Goal: Task Accomplishment & Management: Complete application form

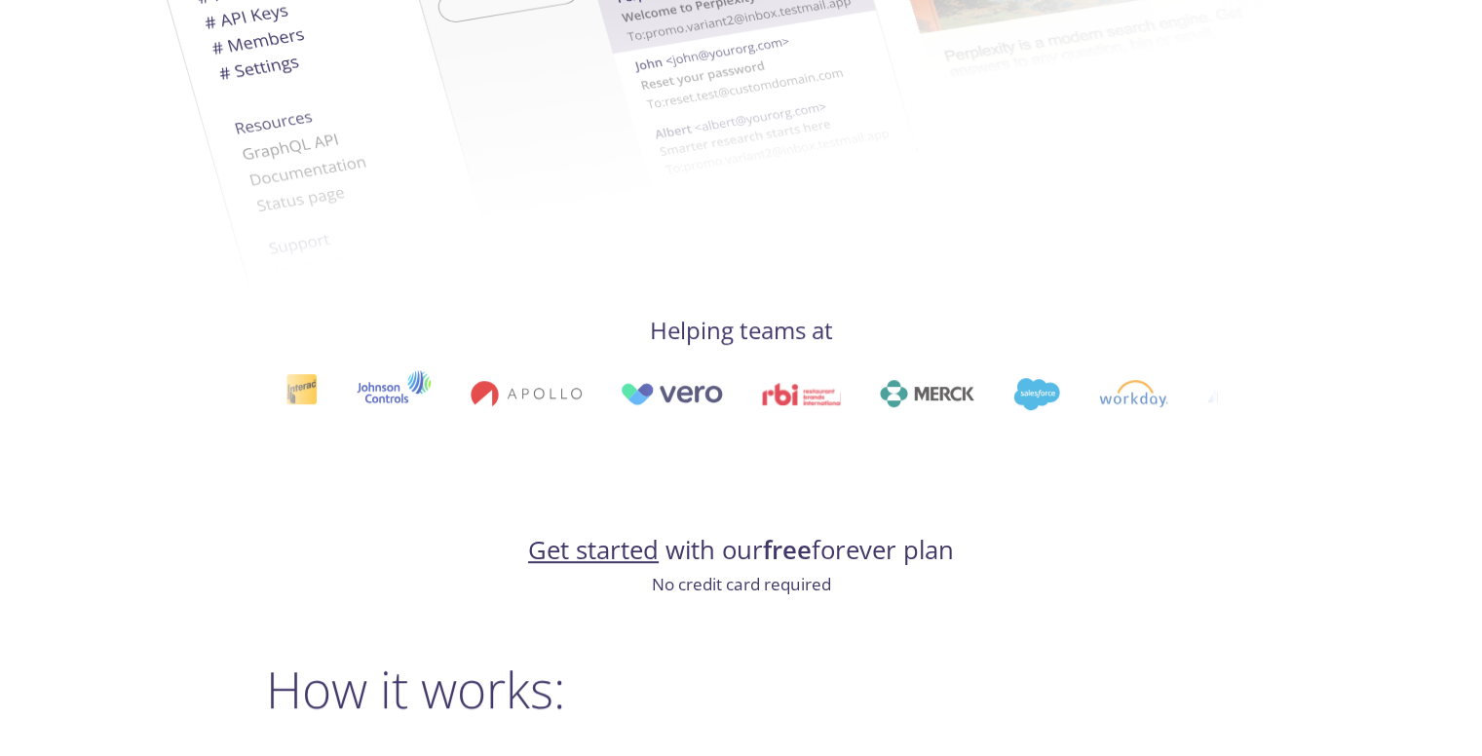
scroll to position [799, 0]
click at [628, 558] on link "Get started" at bounding box center [593, 548] width 131 height 34
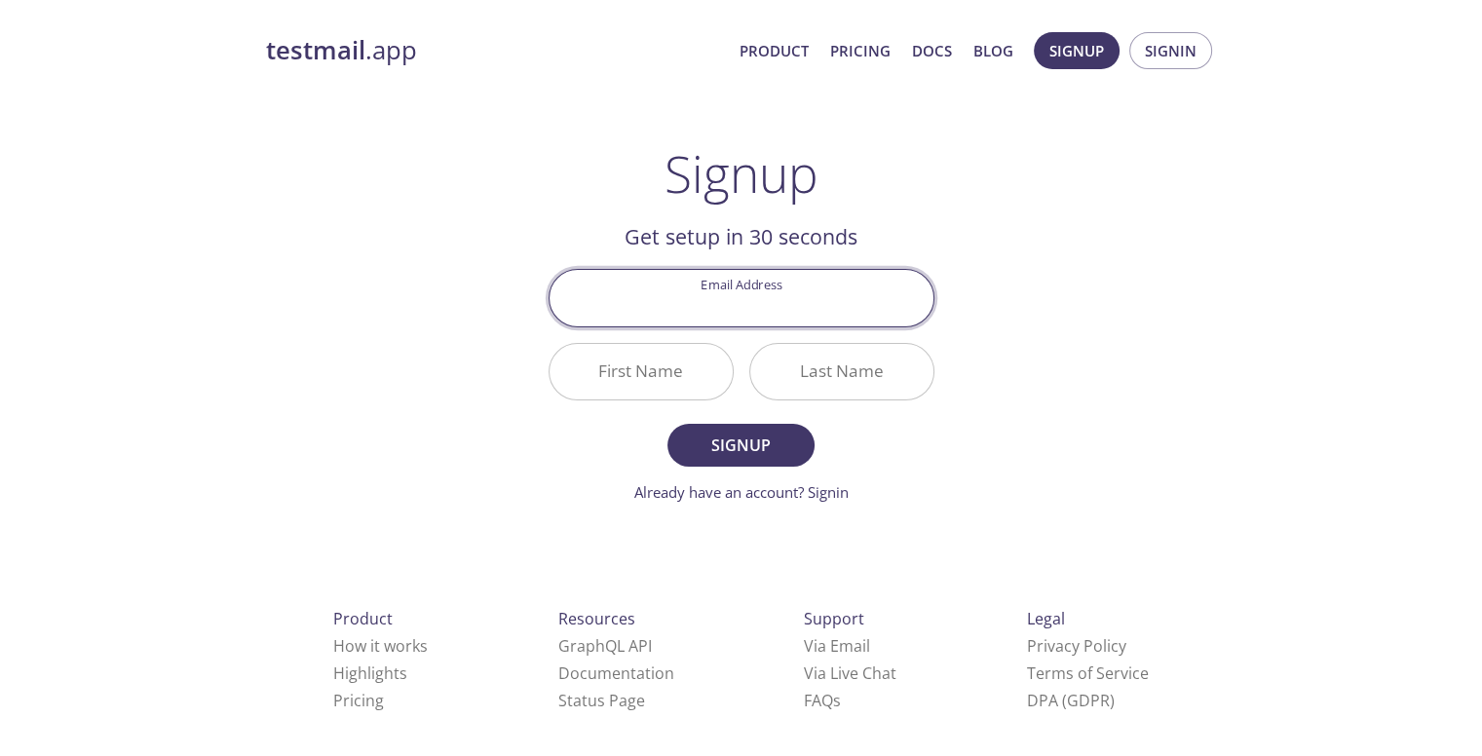
click at [725, 312] on input "Email Address" at bounding box center [741, 298] width 384 height 56
type input "[EMAIL_ADDRESS][DOMAIN_NAME]"
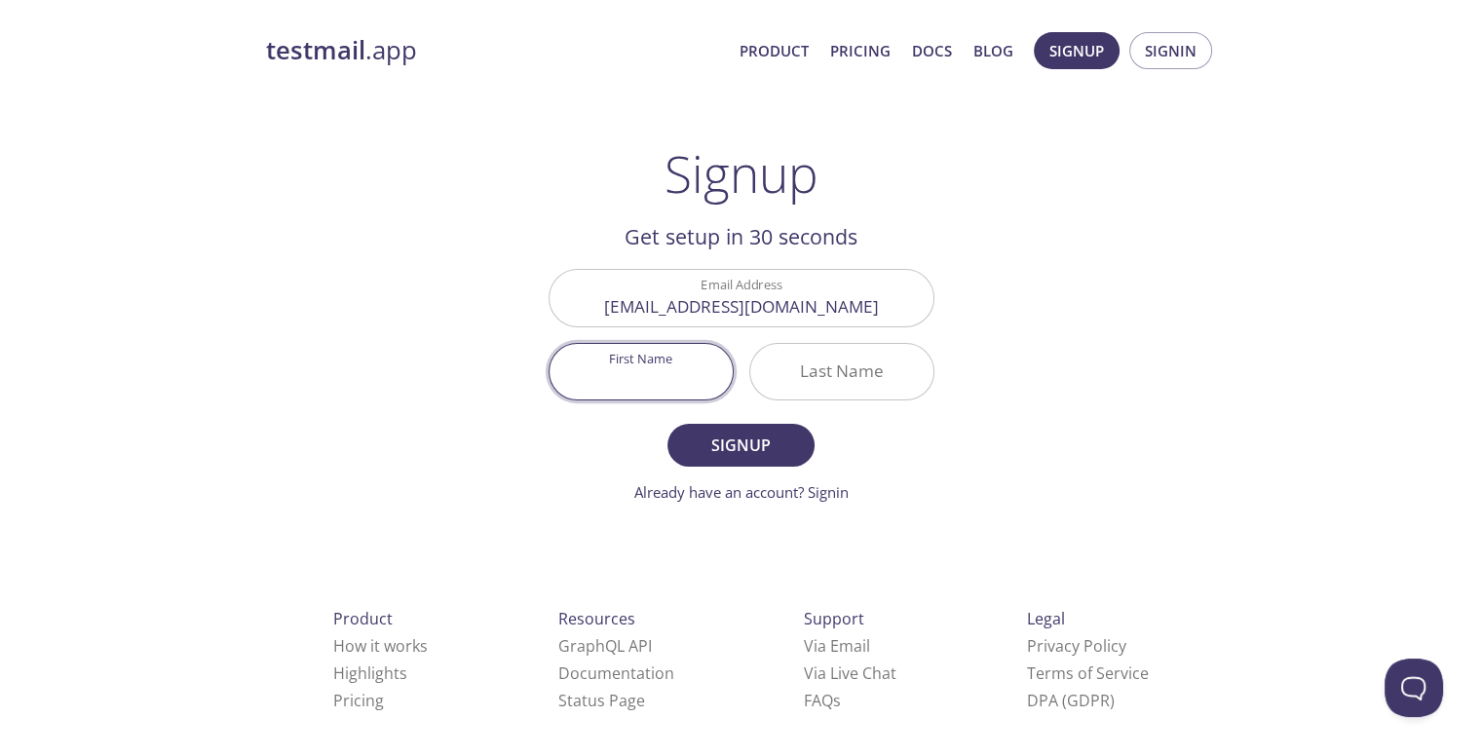
click at [604, 371] on input "First Name" at bounding box center [640, 372] width 183 height 56
type input "Ekene"
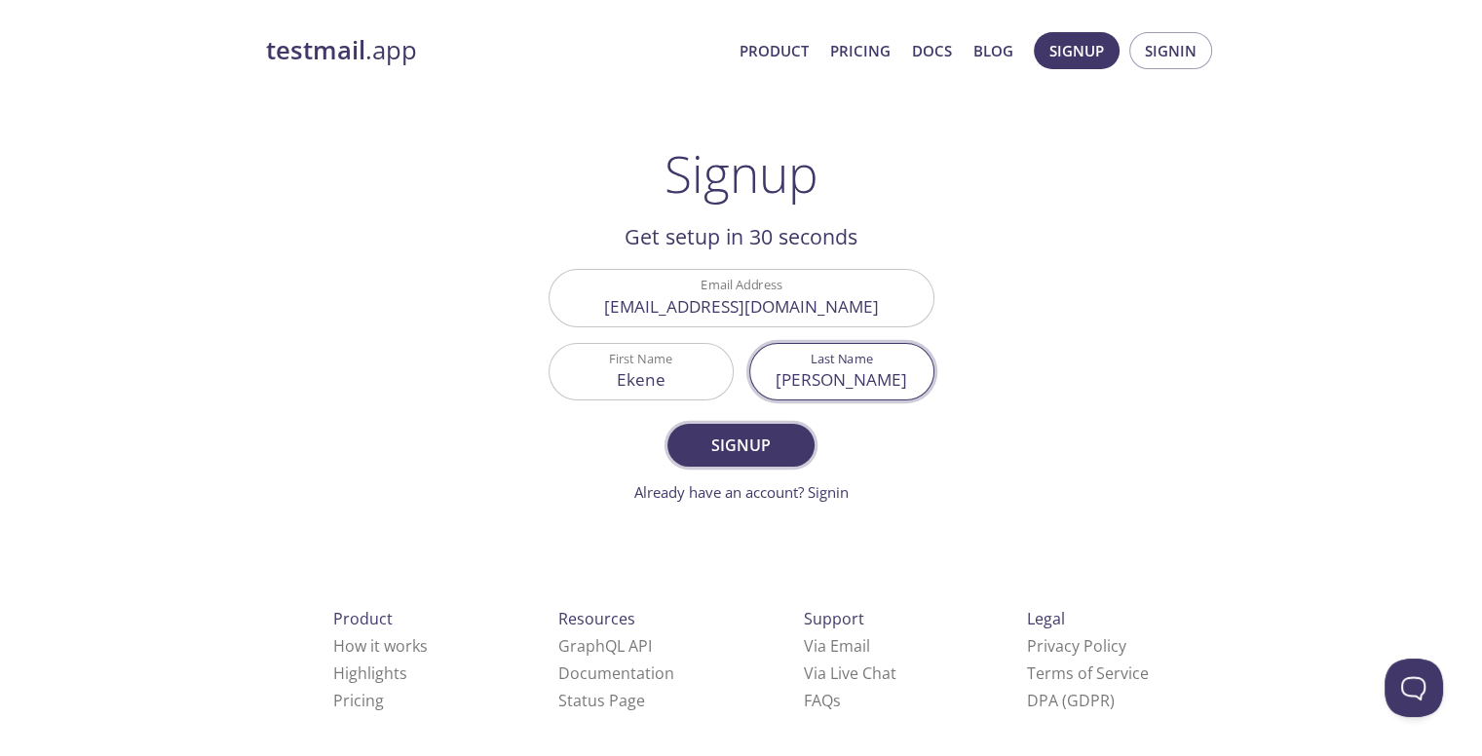
type input "Chukwurah"
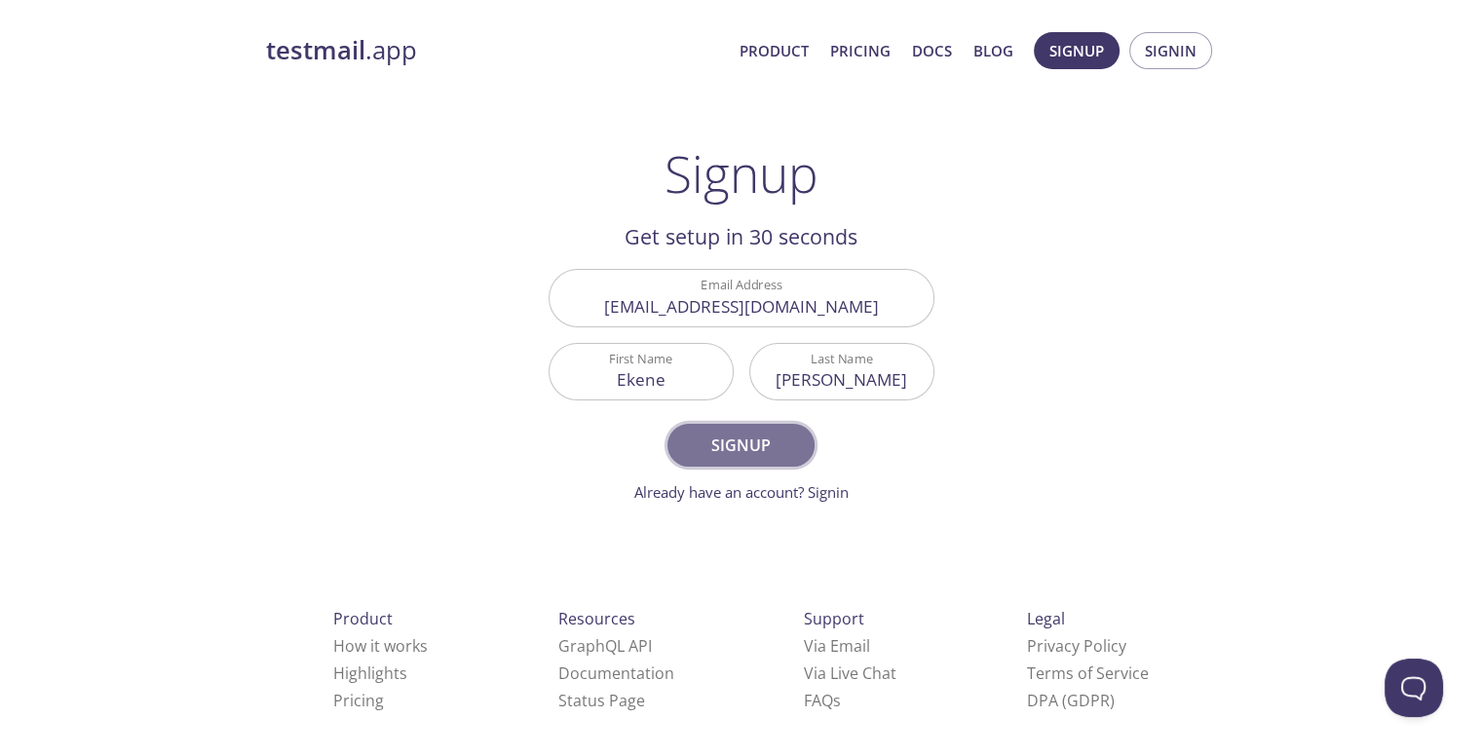
click at [724, 426] on button "Signup" at bounding box center [740, 445] width 146 height 43
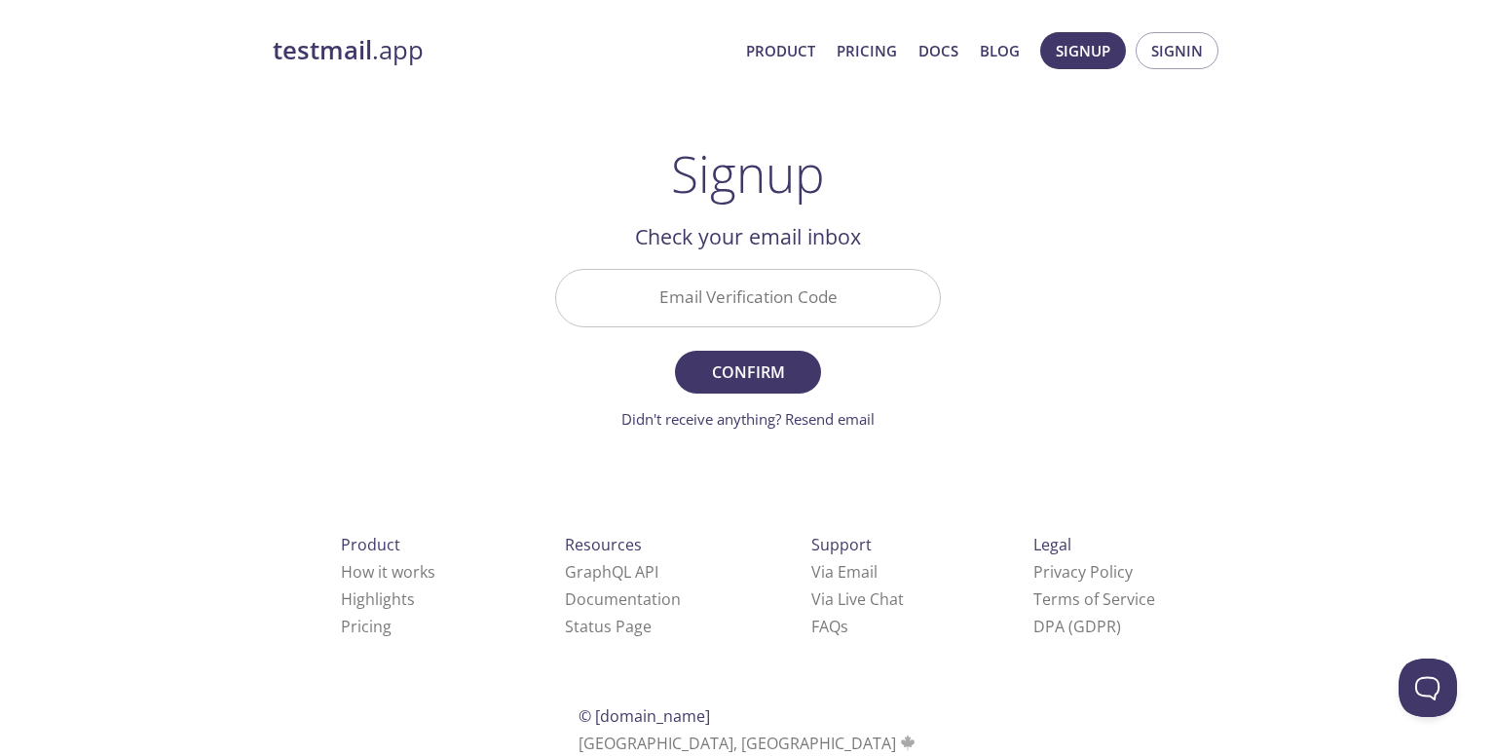
click at [865, 289] on input "Email Verification Code" at bounding box center [748, 298] width 384 height 56
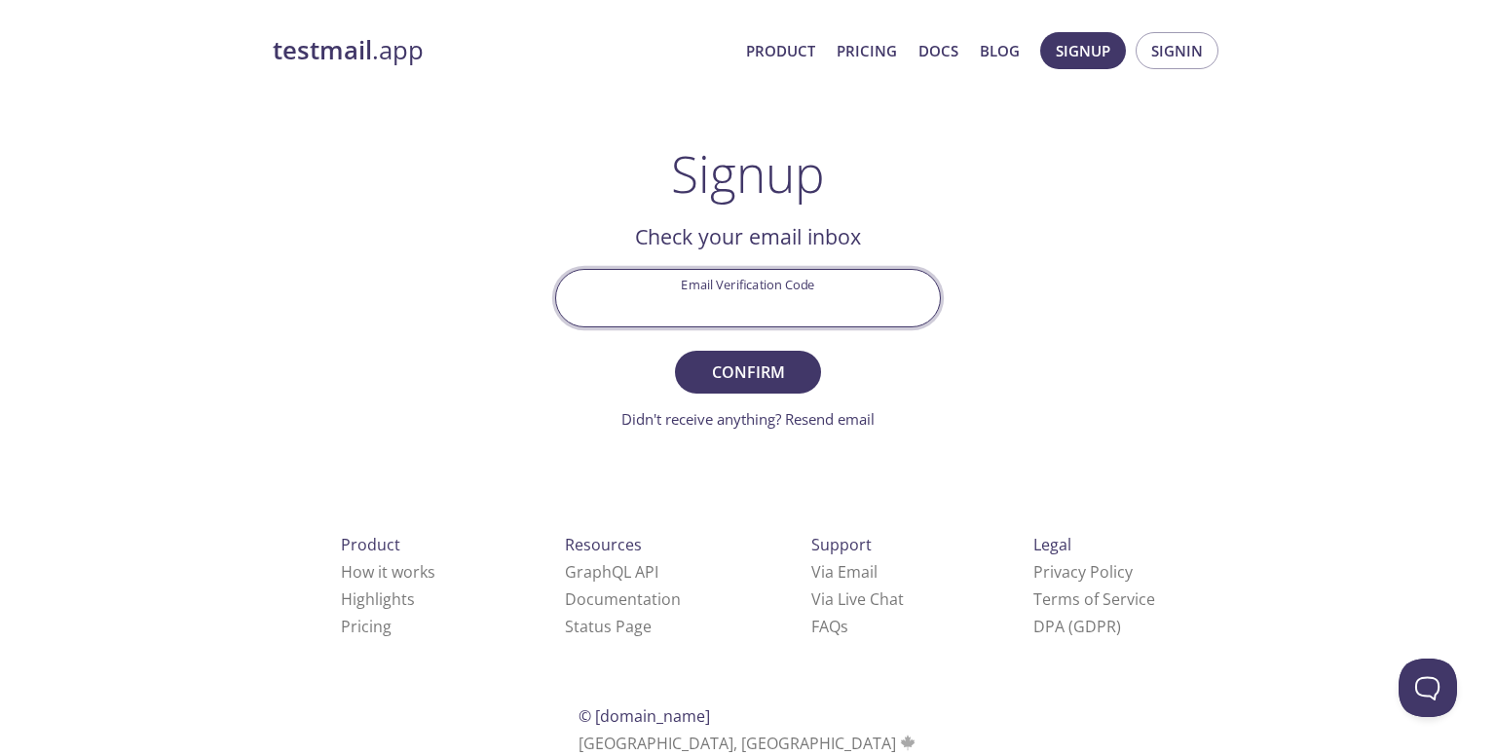
paste input "AK9D71L"
type input "AK9D71L"
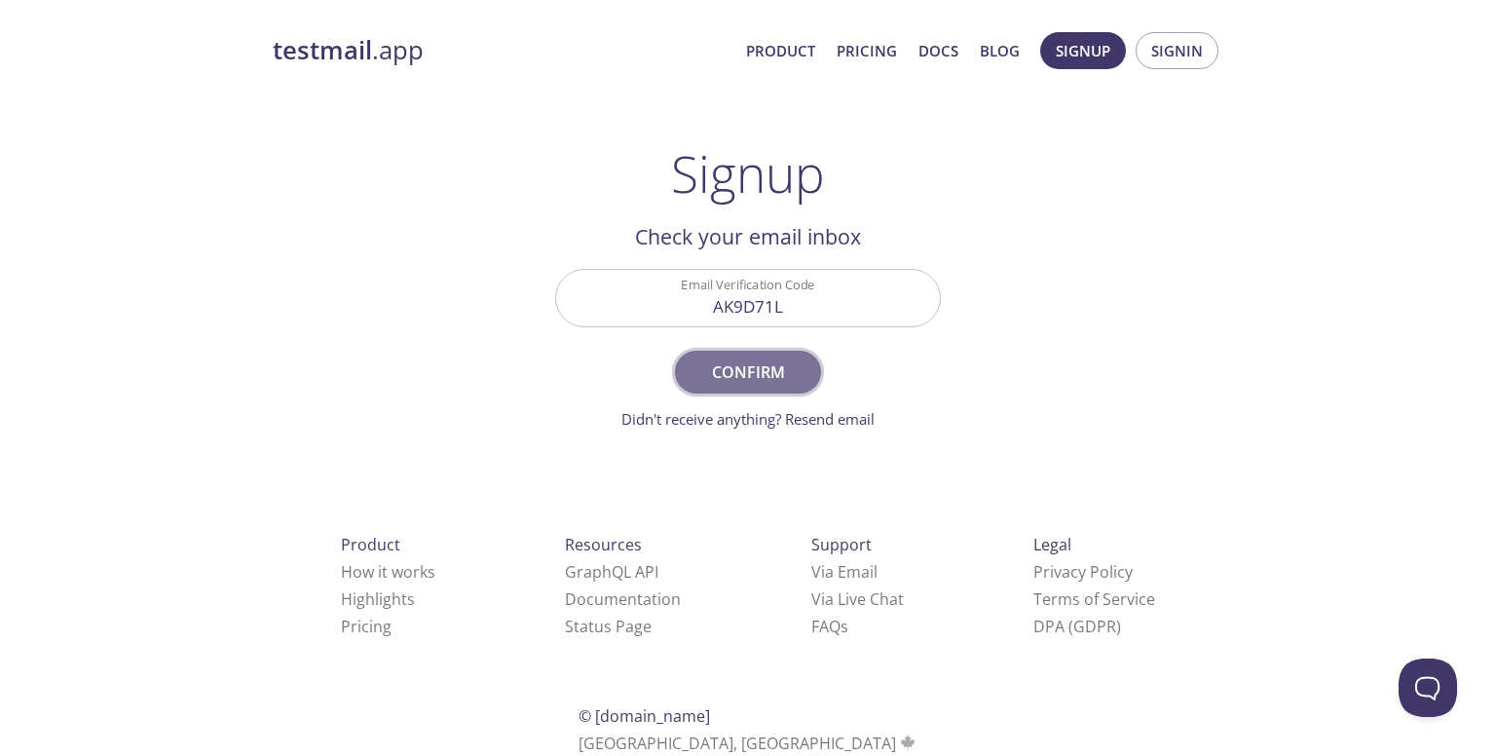
click at [766, 371] on span "Confirm" at bounding box center [748, 372] width 103 height 27
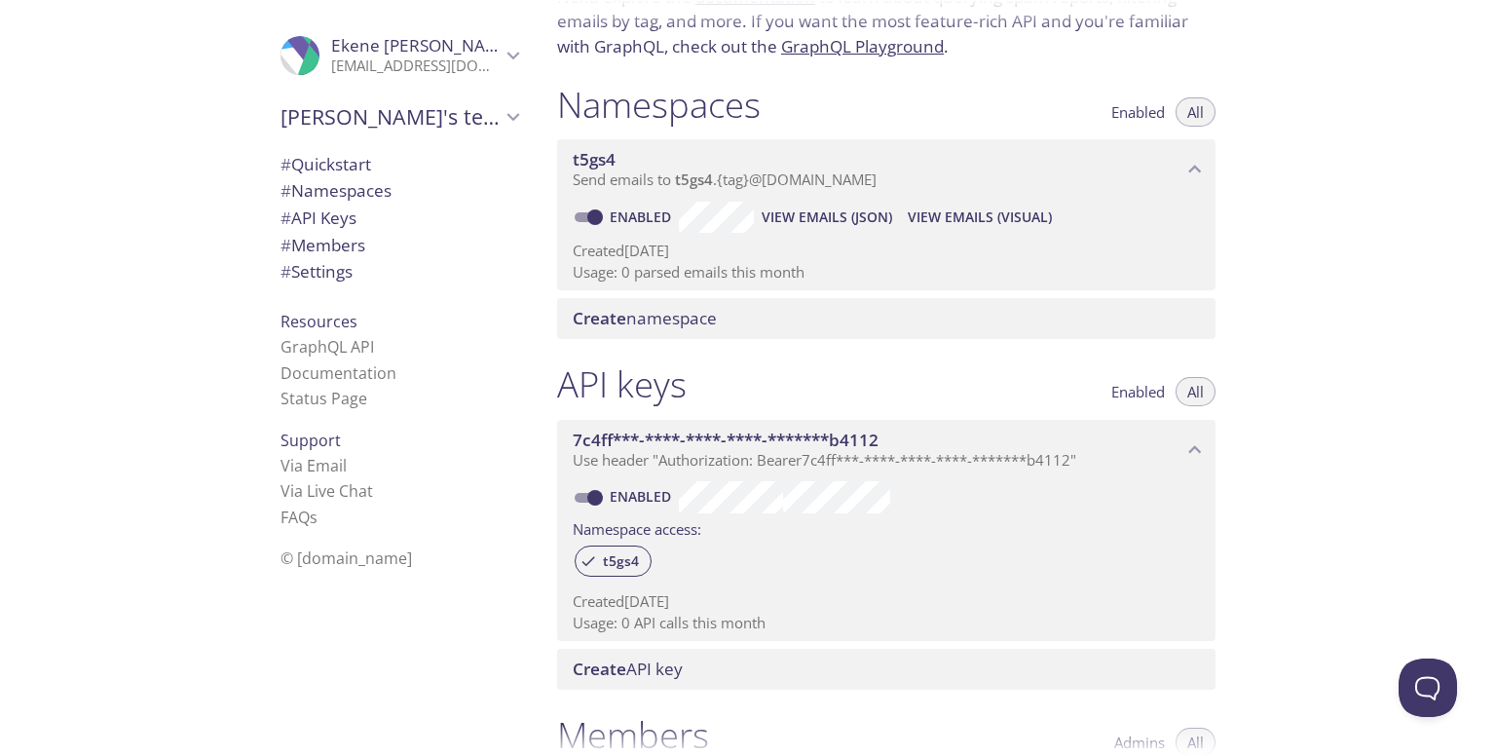
scroll to position [170, 0]
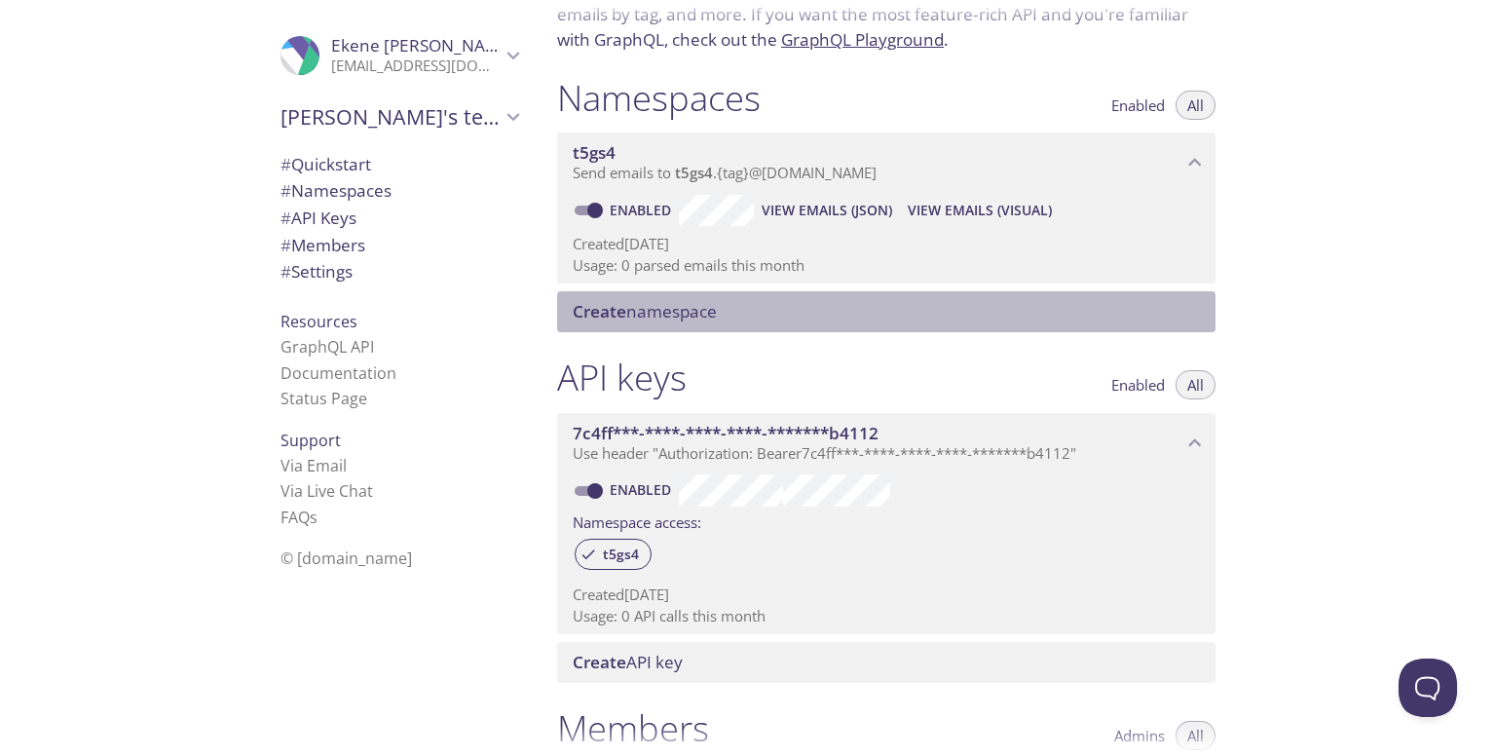
click at [682, 318] on span "Create namespace" at bounding box center [645, 311] width 144 height 22
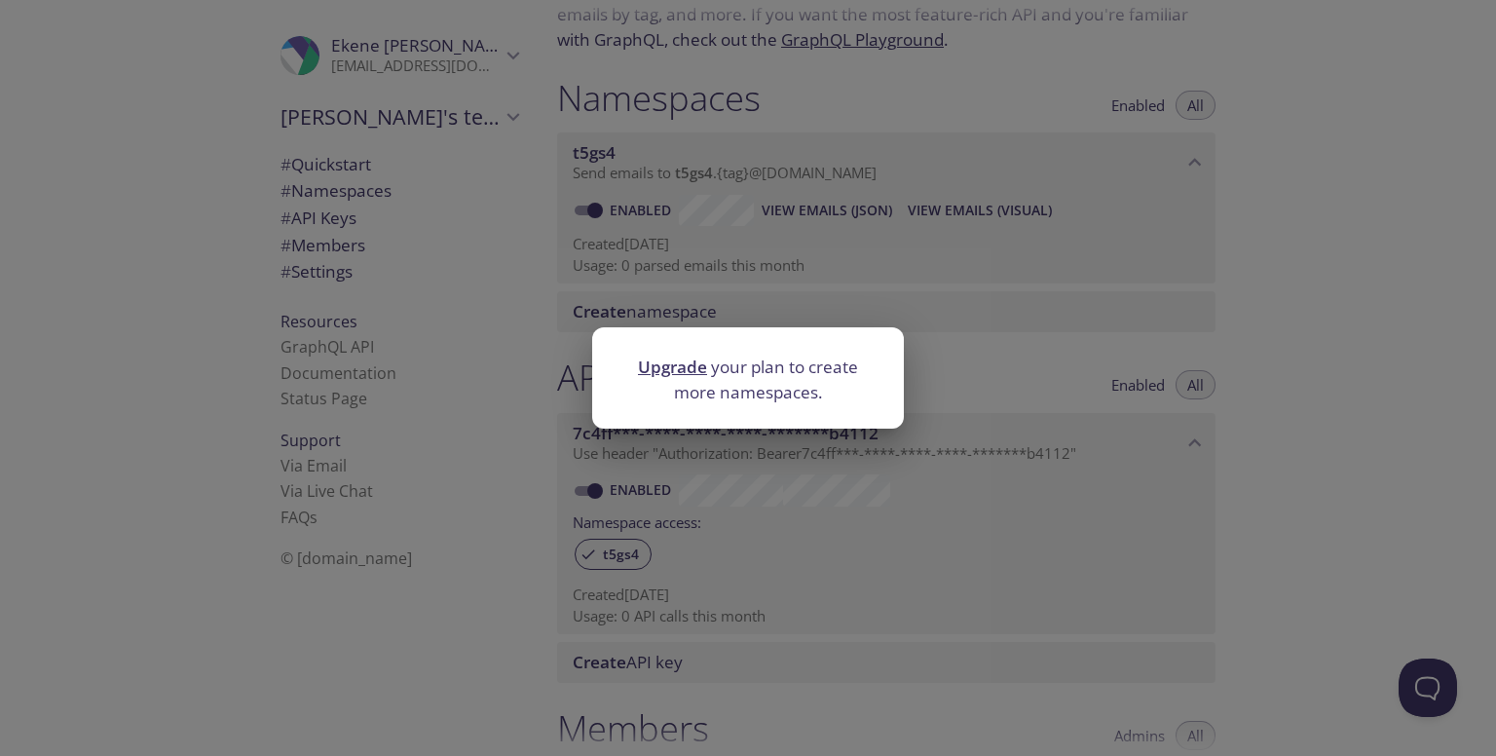
click at [885, 222] on div "Upgrade your plan to create more namespaces." at bounding box center [748, 378] width 1496 height 756
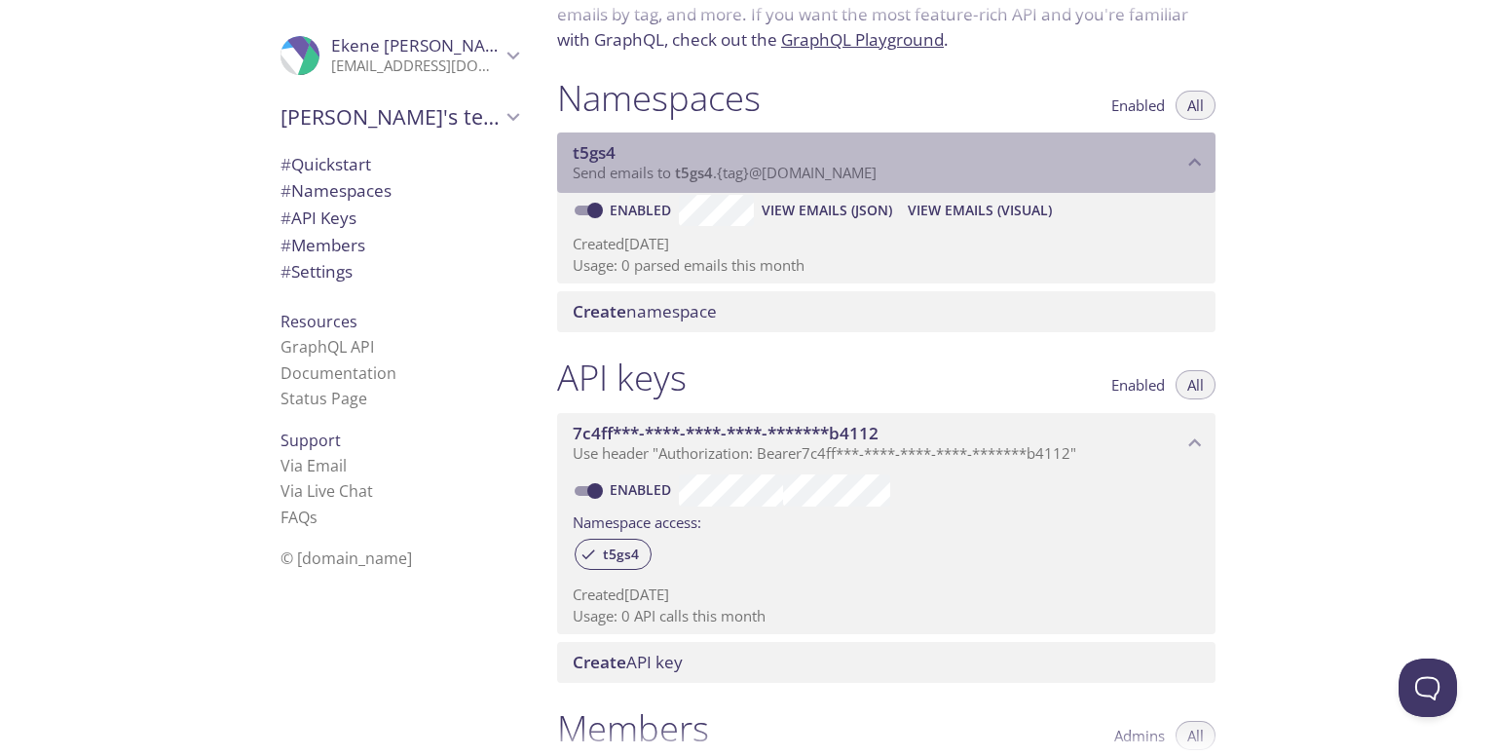
click at [738, 170] on span "Send emails to t5gs4 . {tag} @inbox.testmail.app" at bounding box center [725, 172] width 304 height 19
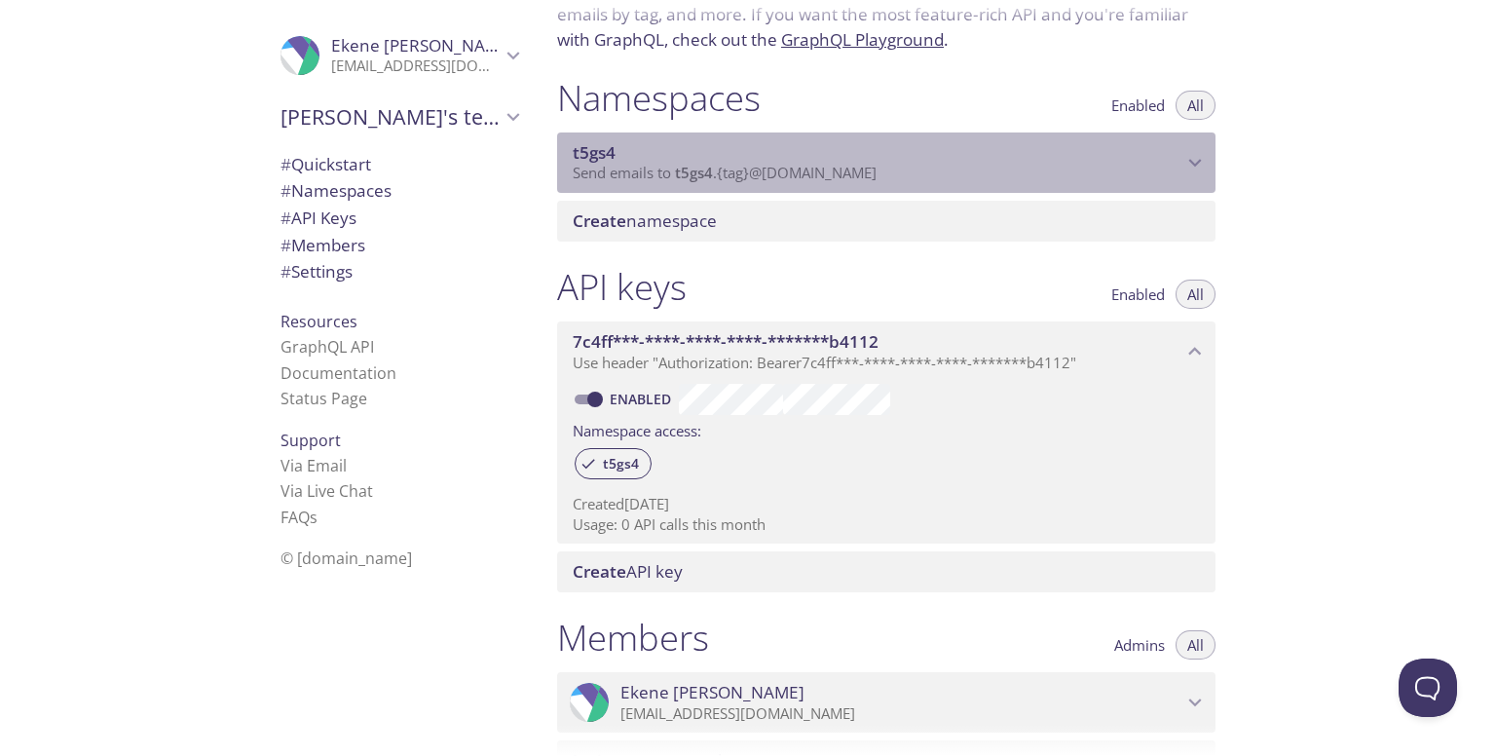
click at [738, 170] on span "Send emails to t5gs4 . {tag} @inbox.testmail.app" at bounding box center [725, 172] width 304 height 19
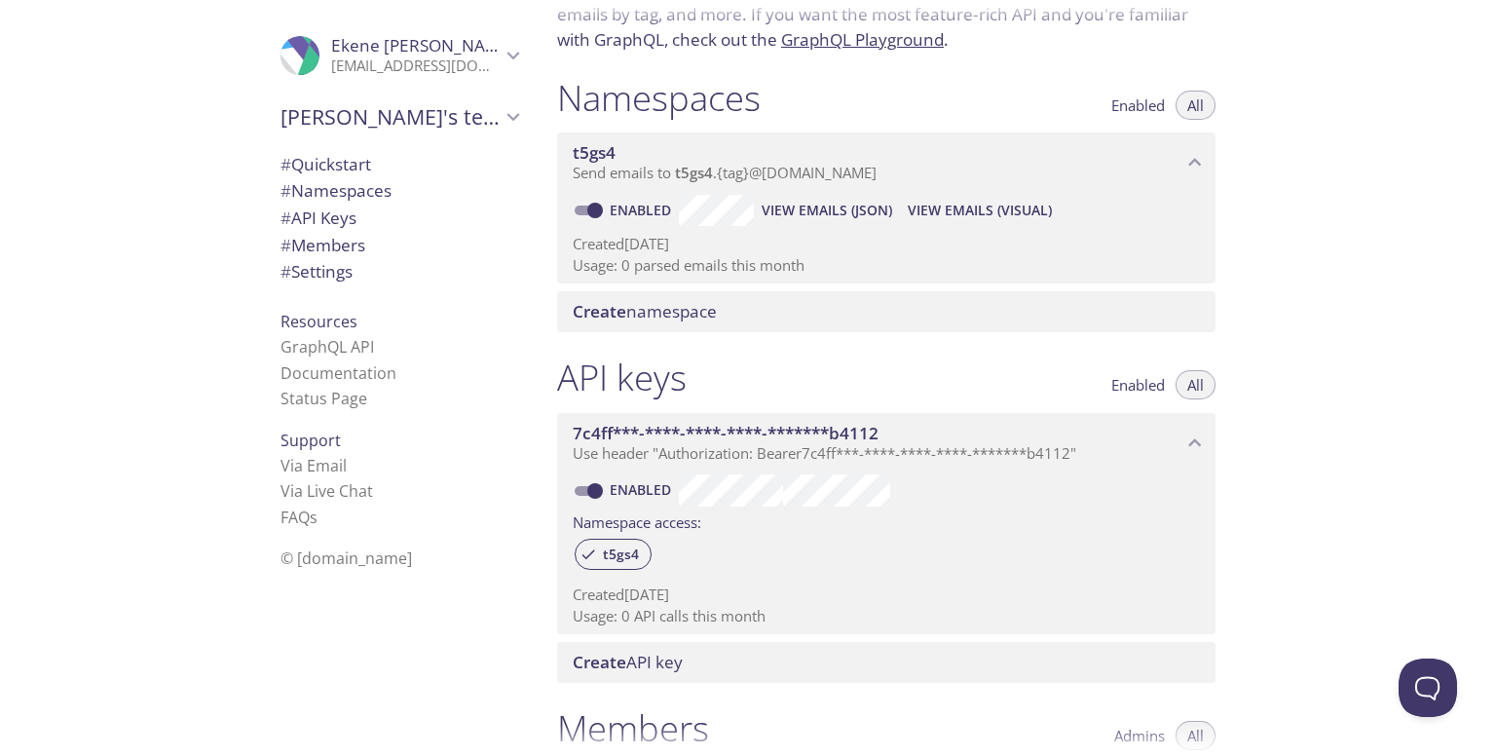
scroll to position [0, 0]
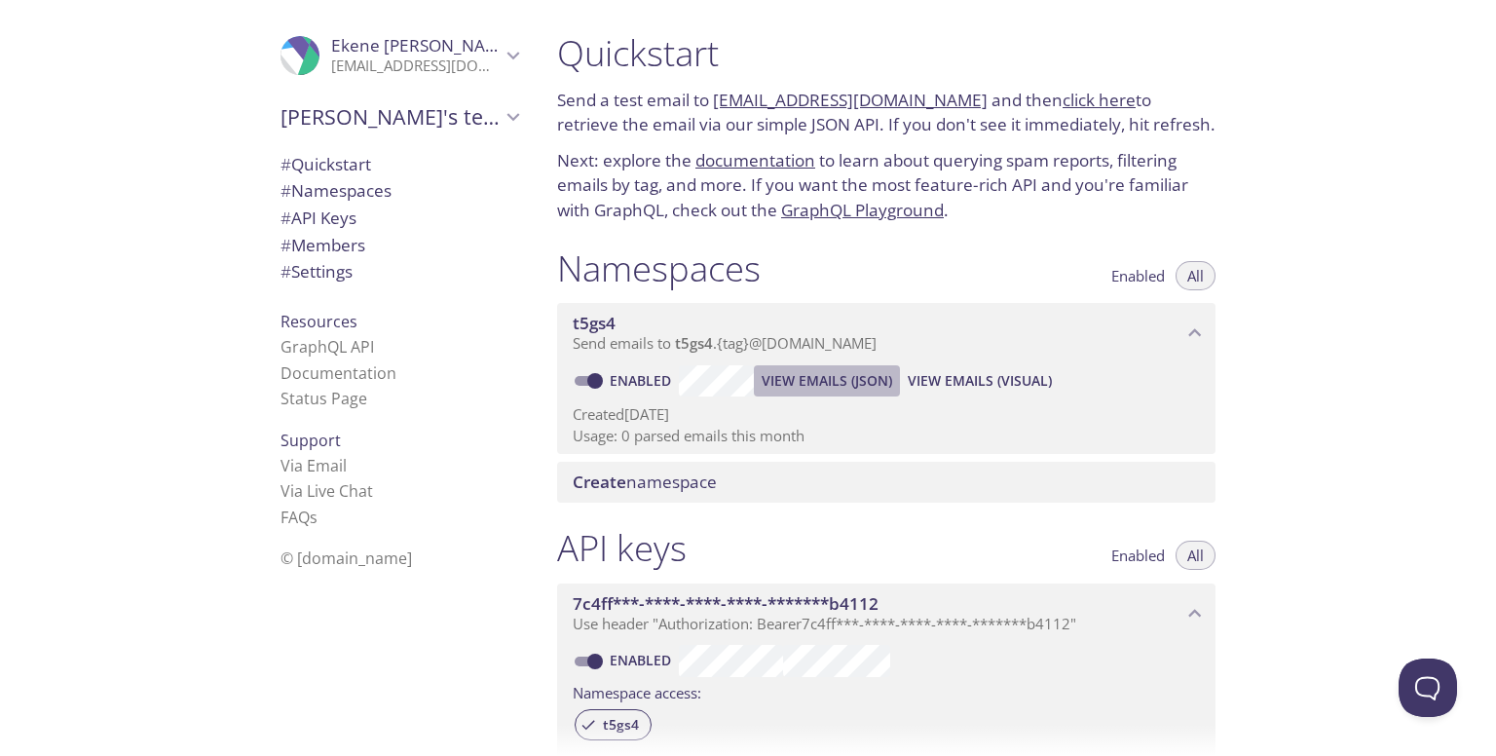
click at [839, 375] on span "View Emails (JSON)" at bounding box center [827, 380] width 131 height 23
click at [1012, 383] on span "View Emails (Visual)" at bounding box center [980, 380] width 144 height 23
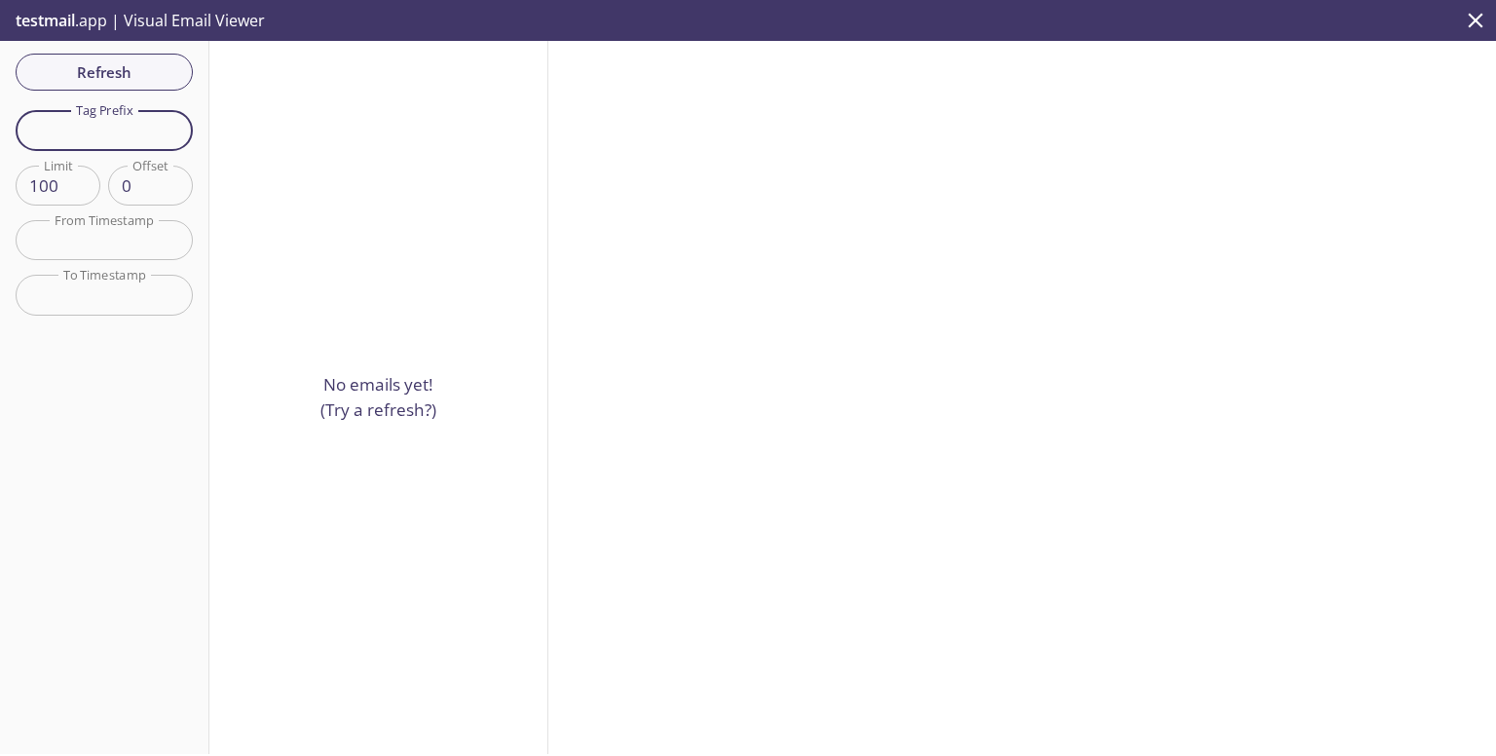
click at [134, 137] on input "text" at bounding box center [104, 130] width 177 height 40
type input "ekene"
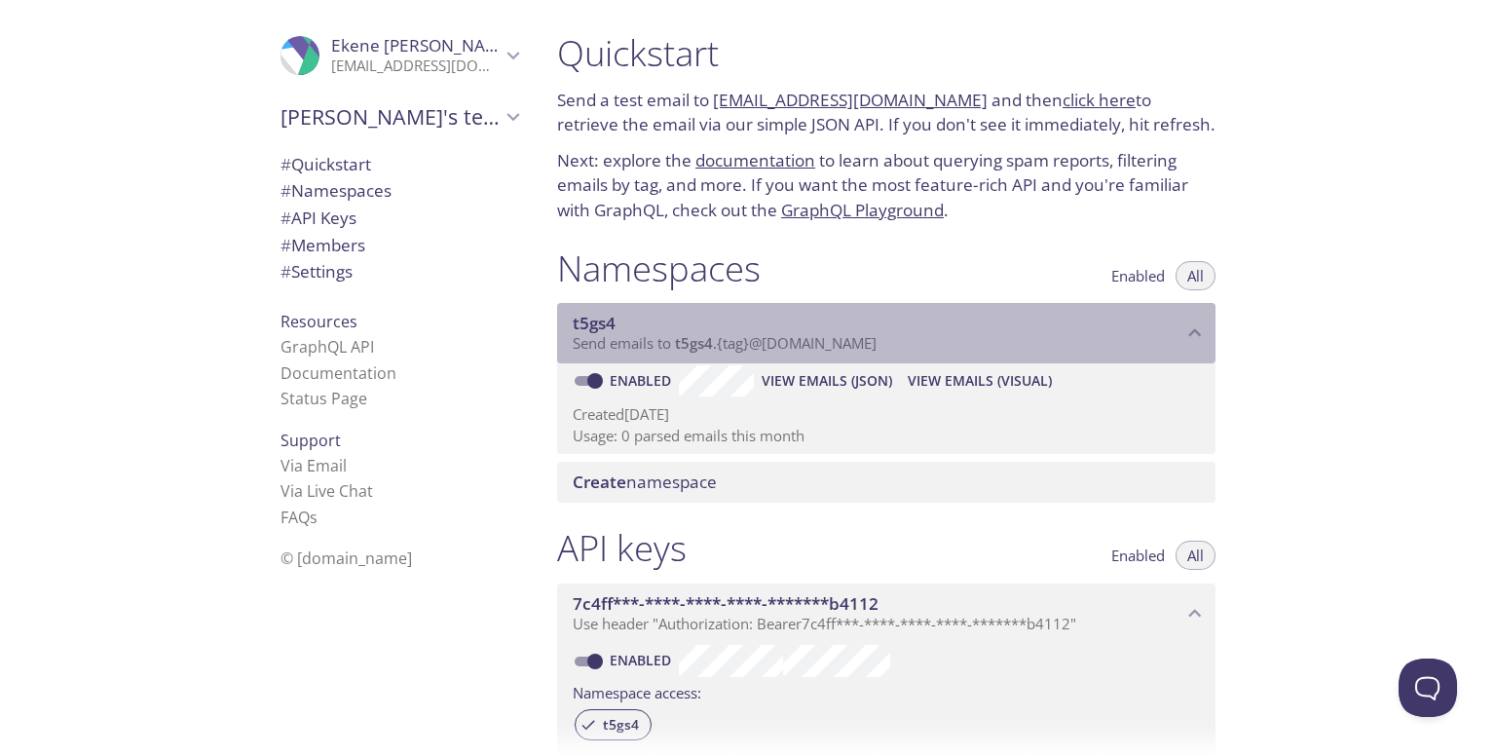
drag, startPoint x: 898, startPoint y: 345, endPoint x: 675, endPoint y: 345, distance: 223.1
click at [675, 345] on p "Send emails to t5gs4 . {tag} @inbox.testmail.app" at bounding box center [878, 343] width 610 height 19
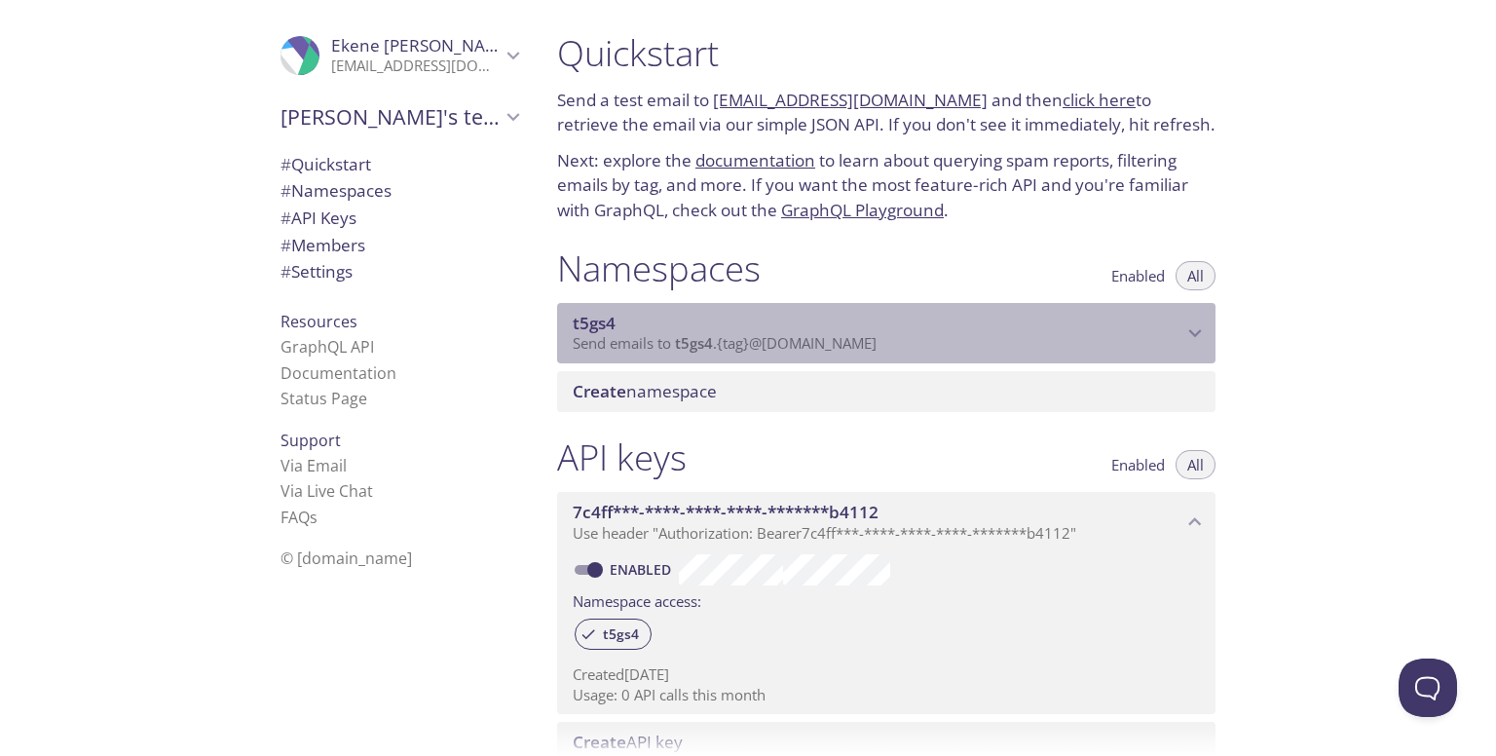
drag, startPoint x: 675, startPoint y: 345, endPoint x: 911, endPoint y: 352, distance: 235.9
click at [911, 352] on p "Send emails to t5gs4 . {tag} @inbox.testmail.app" at bounding box center [878, 343] width 610 height 19
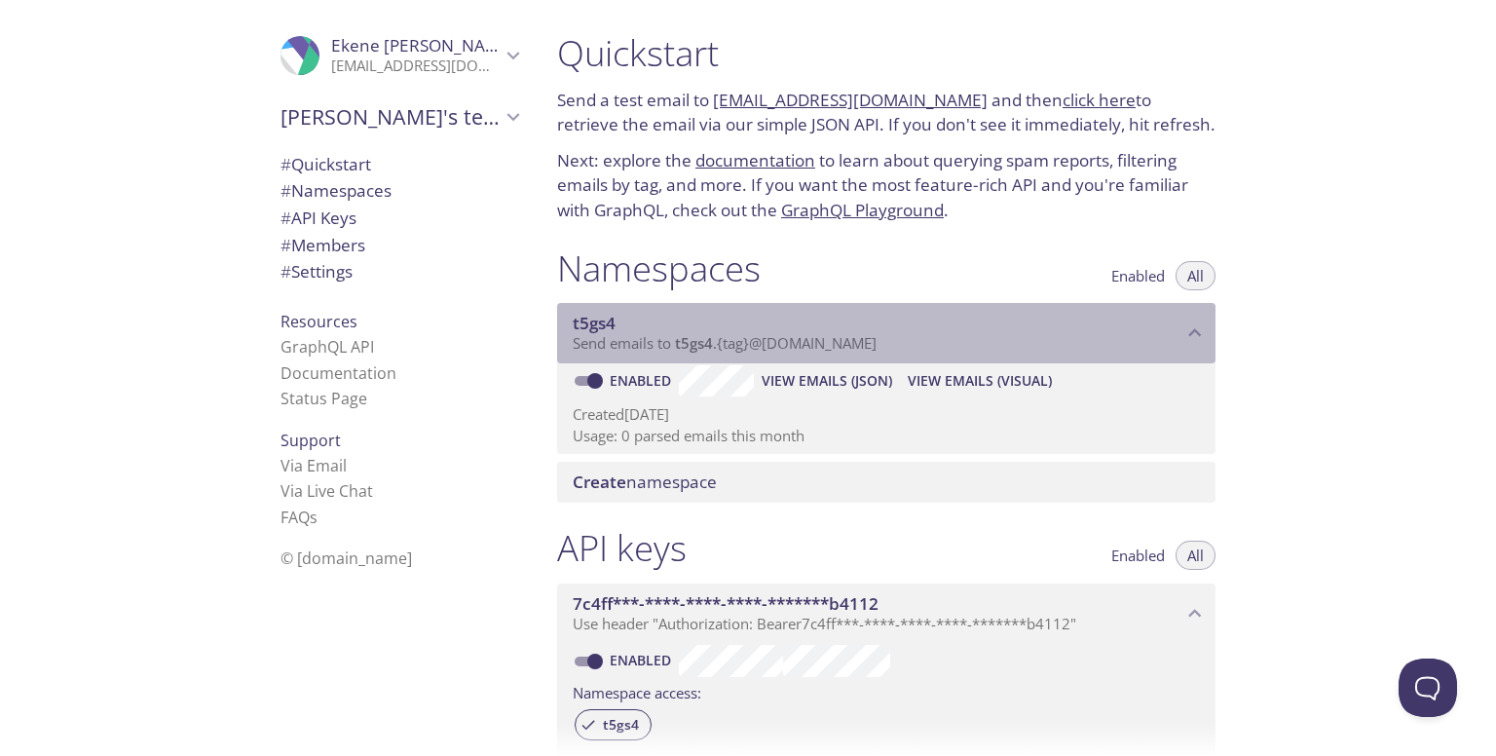
click at [870, 347] on span "Send emails to t5gs4 . {tag} @inbox.testmail.app" at bounding box center [725, 342] width 304 height 19
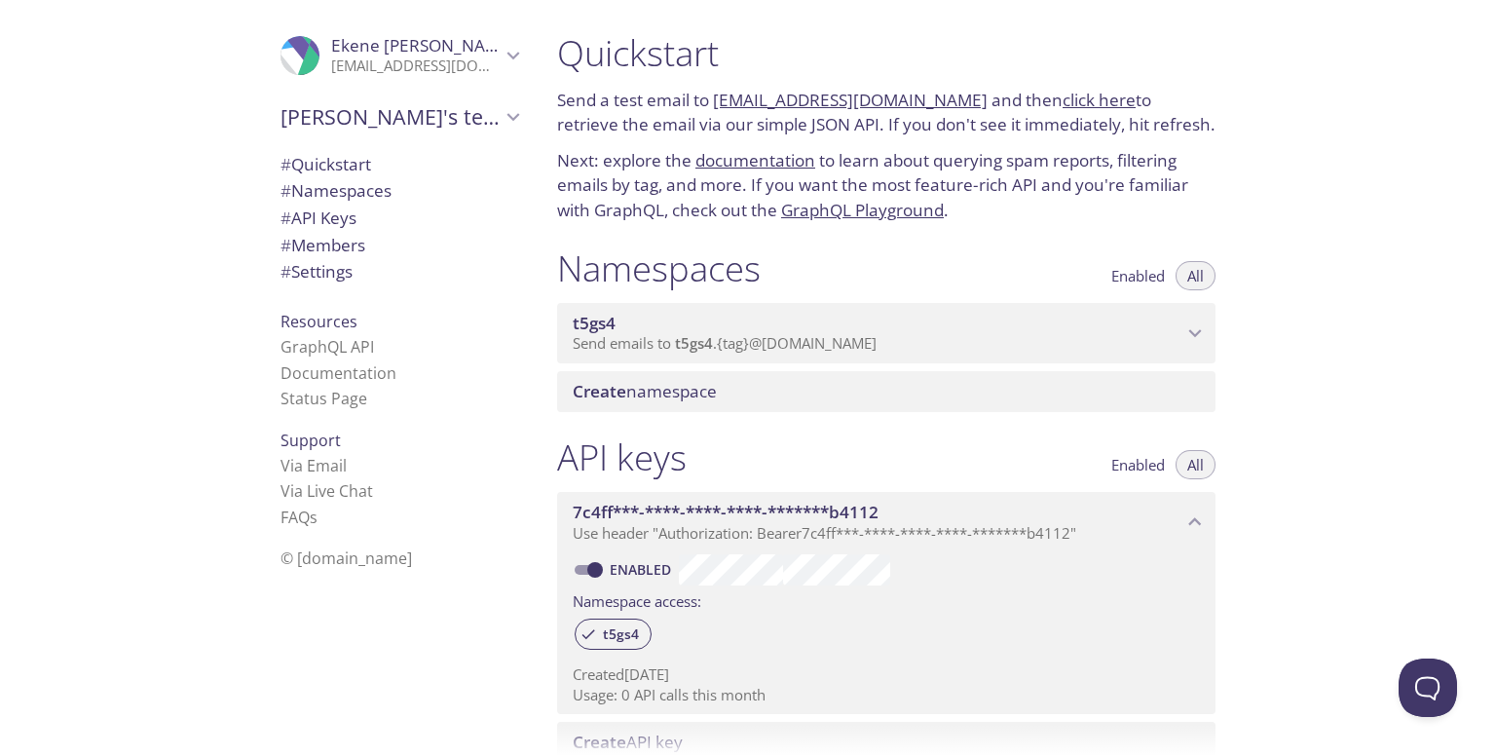
click at [1079, 93] on link "click here" at bounding box center [1099, 100] width 73 height 22
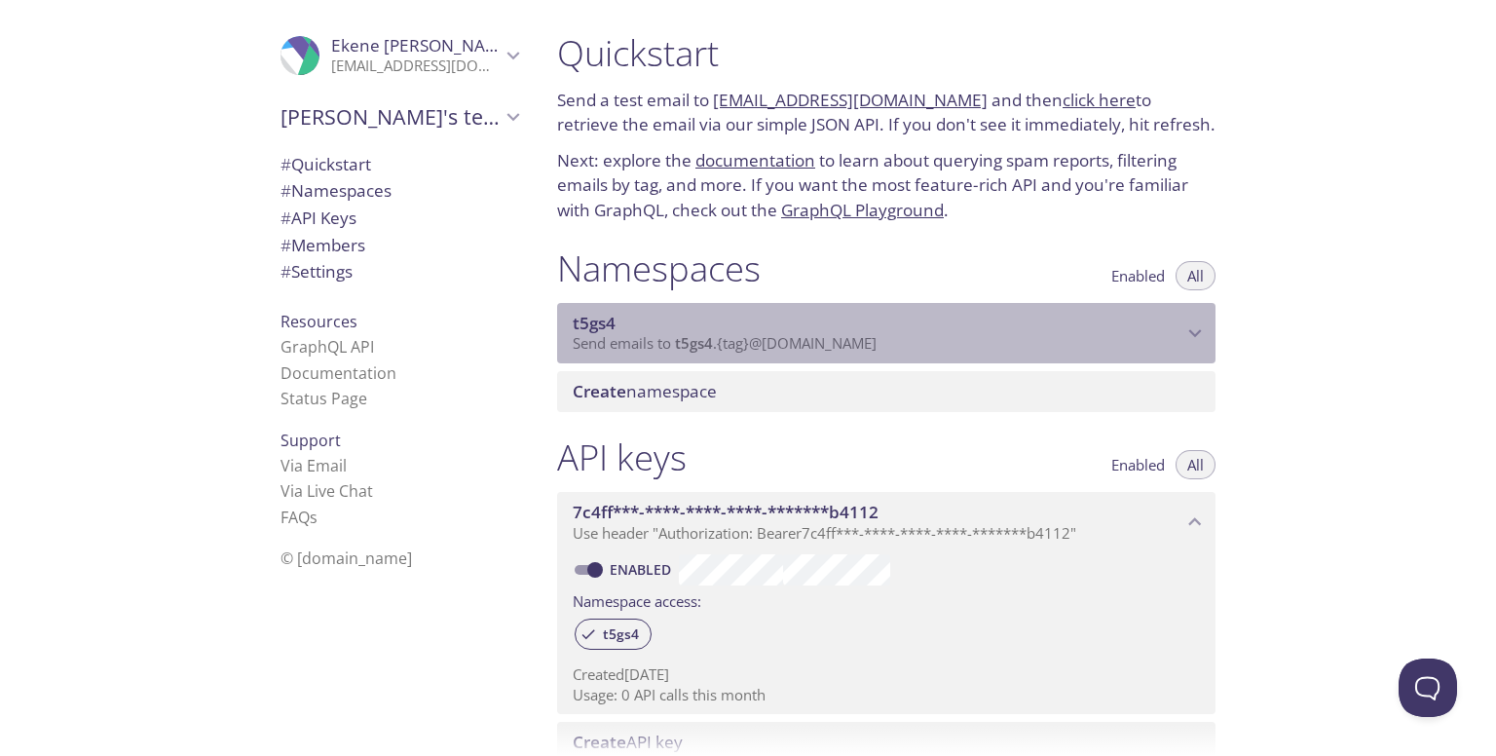
click at [742, 343] on span "Send emails to t5gs4 . {tag} @inbox.testmail.app" at bounding box center [725, 342] width 304 height 19
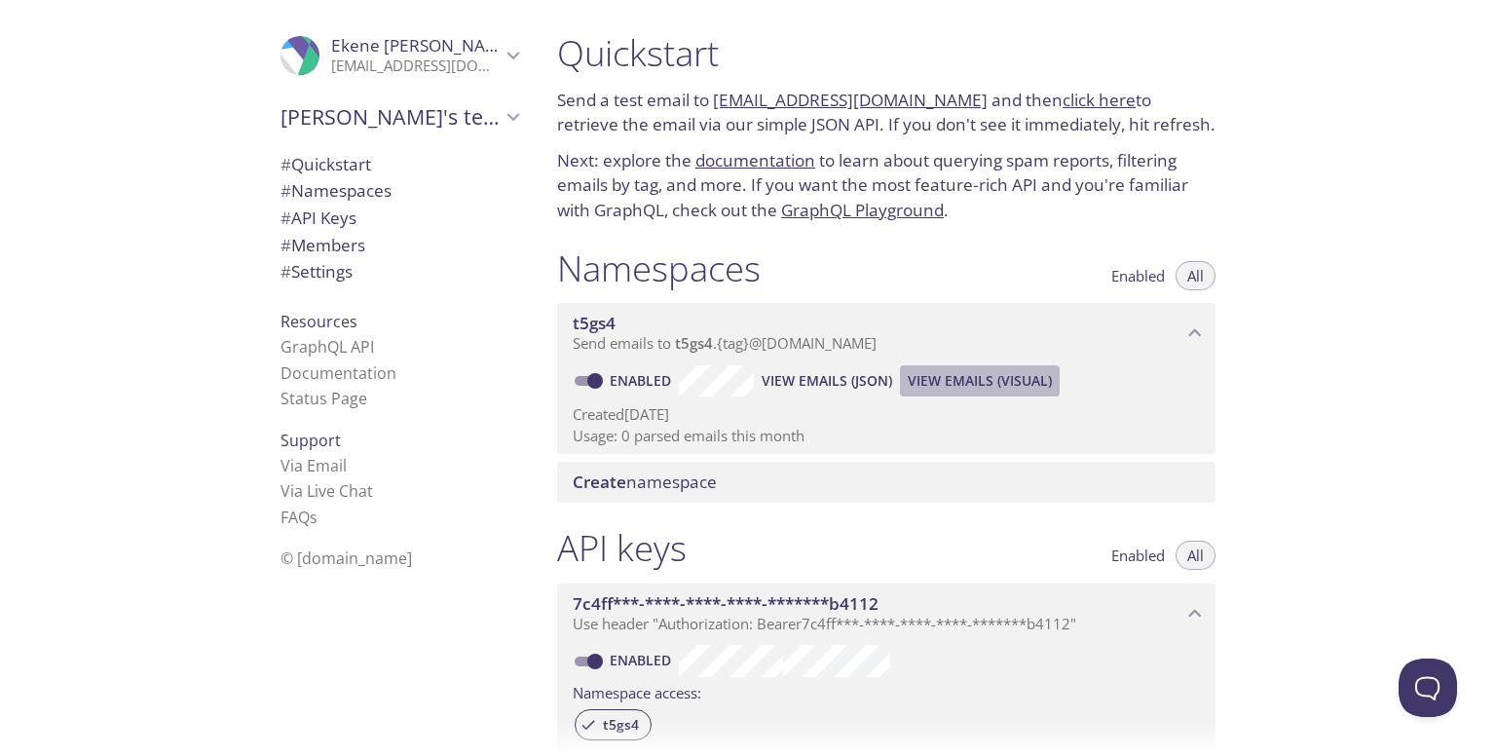
click at [961, 367] on button "View Emails (Visual)" at bounding box center [980, 380] width 160 height 31
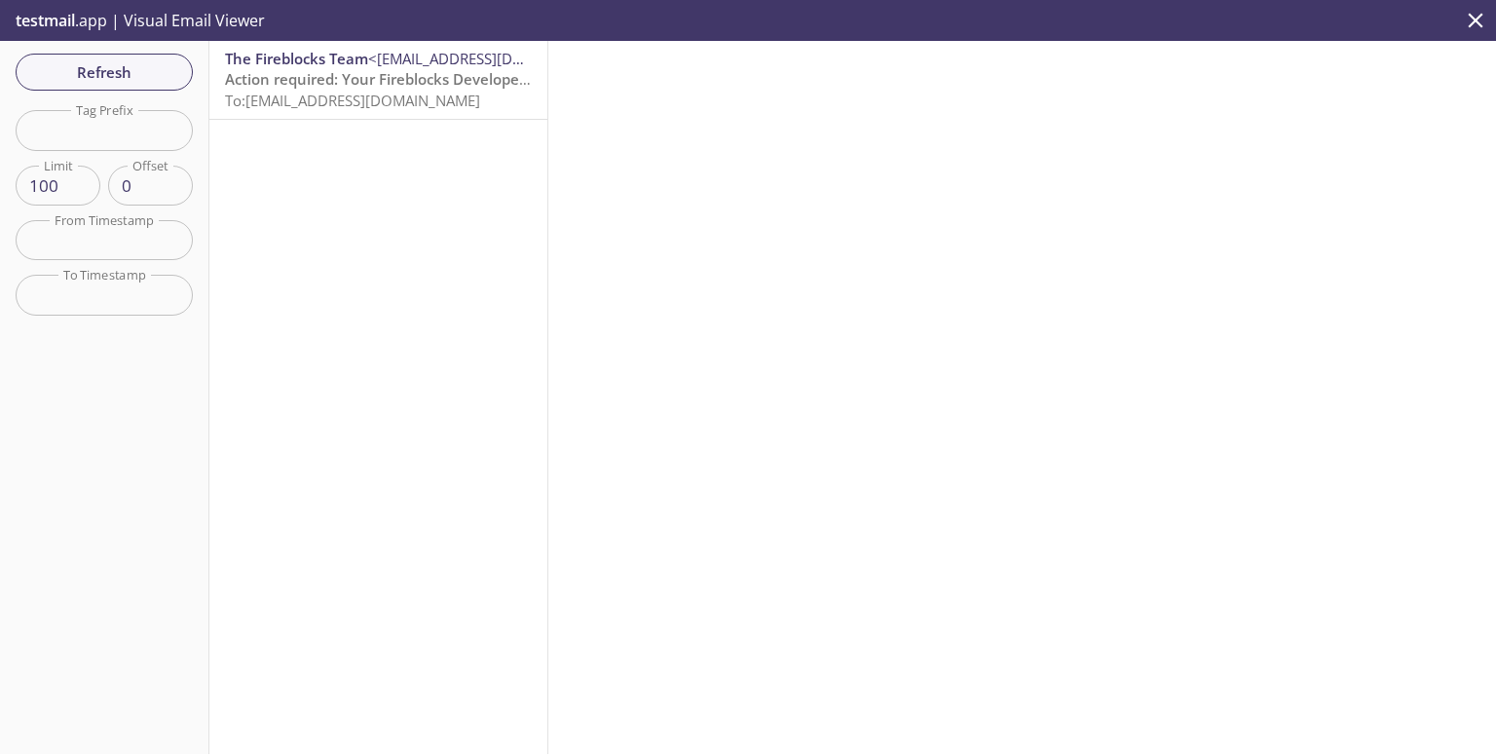
click at [350, 109] on span "To: t5gs4.test@inbox.testmail.app" at bounding box center [352, 100] width 255 height 19
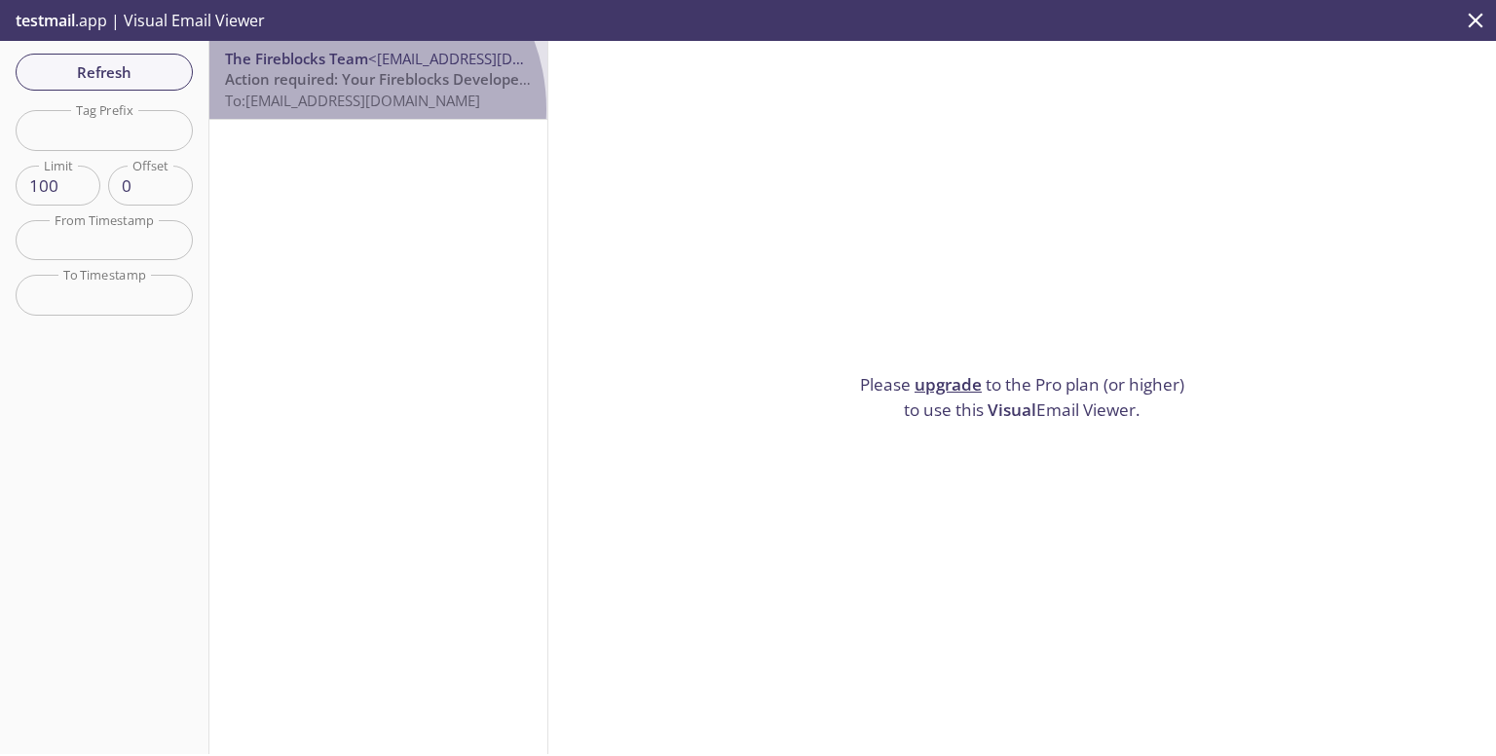
click at [350, 109] on span "To: t5gs4.test@inbox.testmail.app" at bounding box center [352, 100] width 255 height 19
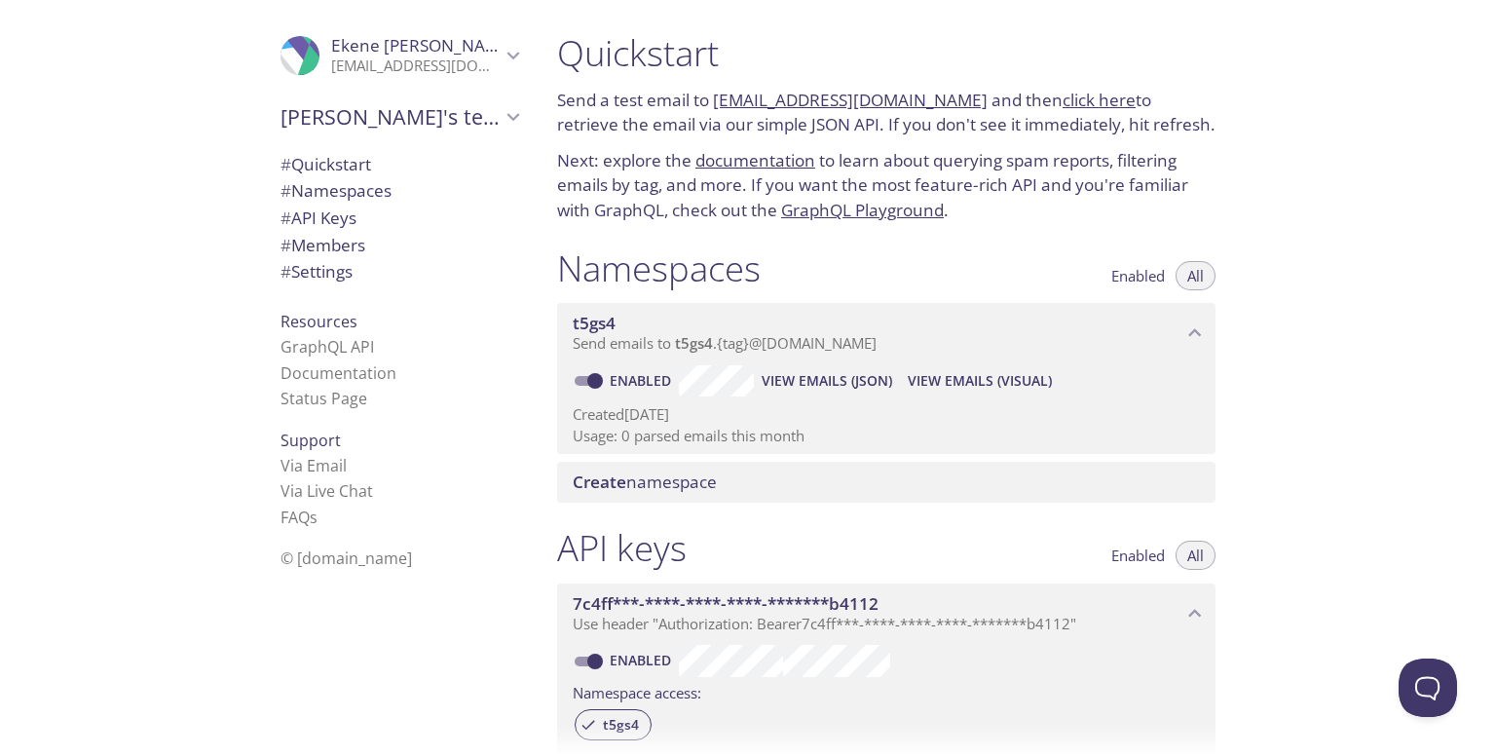
click at [1071, 98] on link "click here" at bounding box center [1099, 100] width 73 height 22
click at [867, 384] on span "View Emails (JSON)" at bounding box center [827, 380] width 131 height 23
click at [940, 387] on span "View Emails (Visual)" at bounding box center [980, 380] width 144 height 23
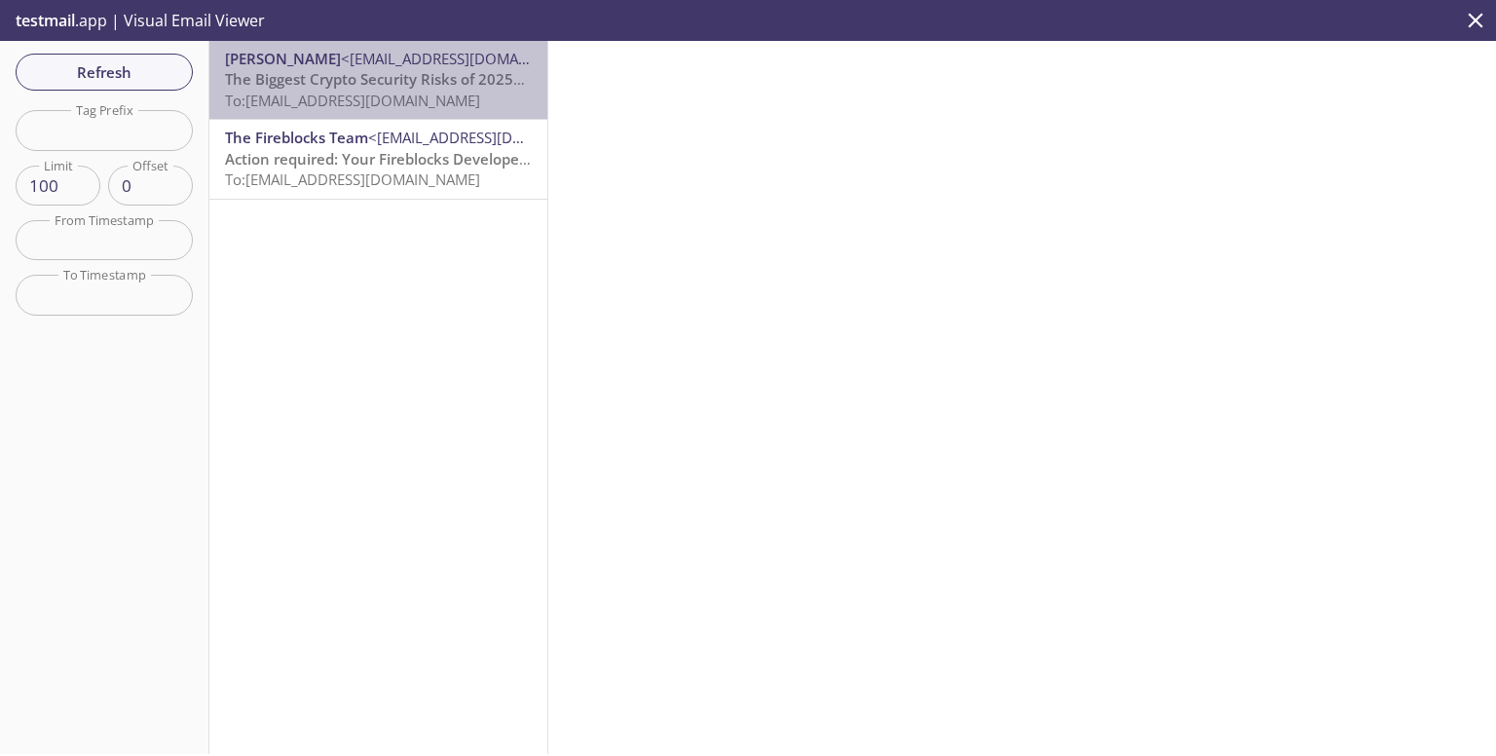
click at [456, 107] on p "The Biggest Crypto Security Risks of 2025—Are You Prepared? To: t5gs4.test@inbo…" at bounding box center [378, 90] width 307 height 42
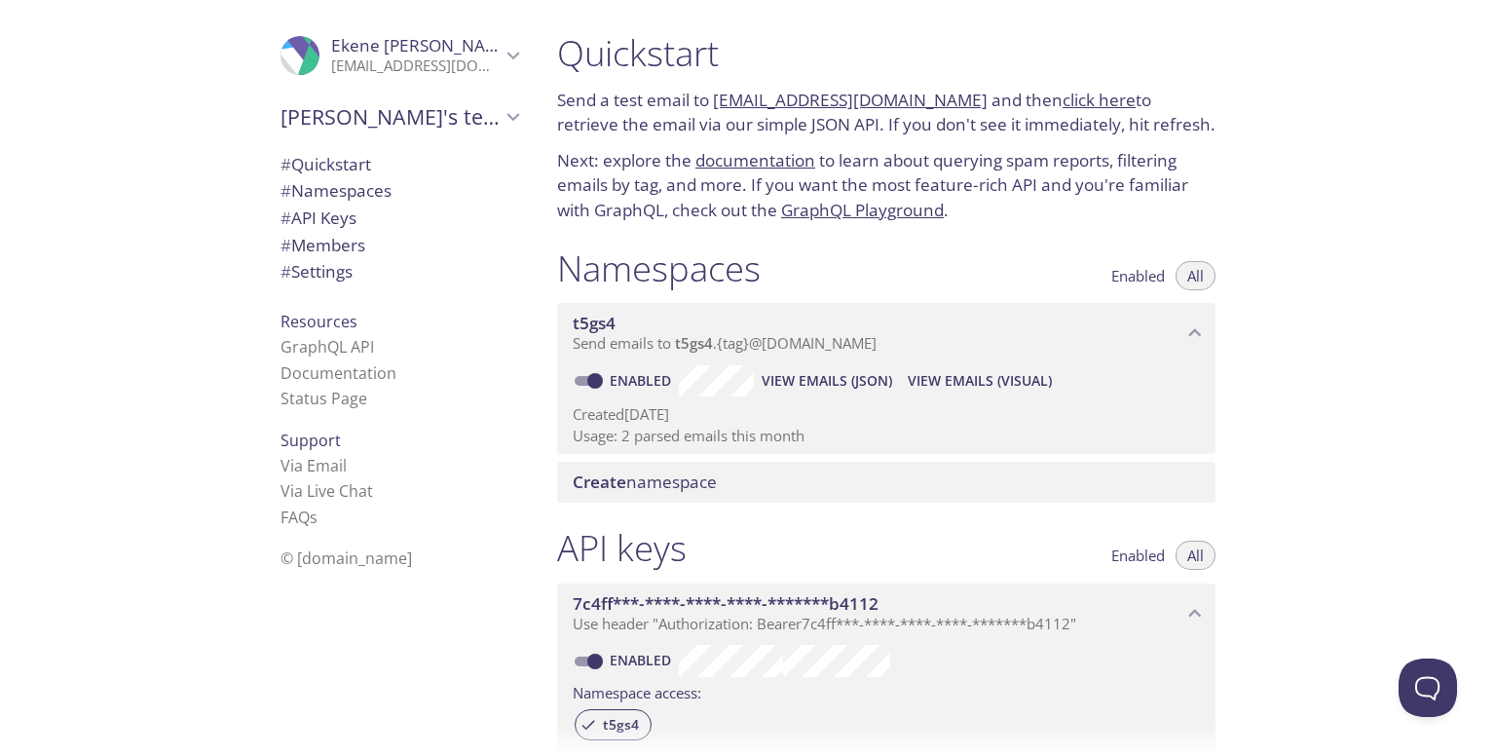
click at [1063, 102] on link "click here" at bounding box center [1099, 100] width 73 height 22
click at [973, 380] on span "View Emails (Visual)" at bounding box center [980, 380] width 144 height 23
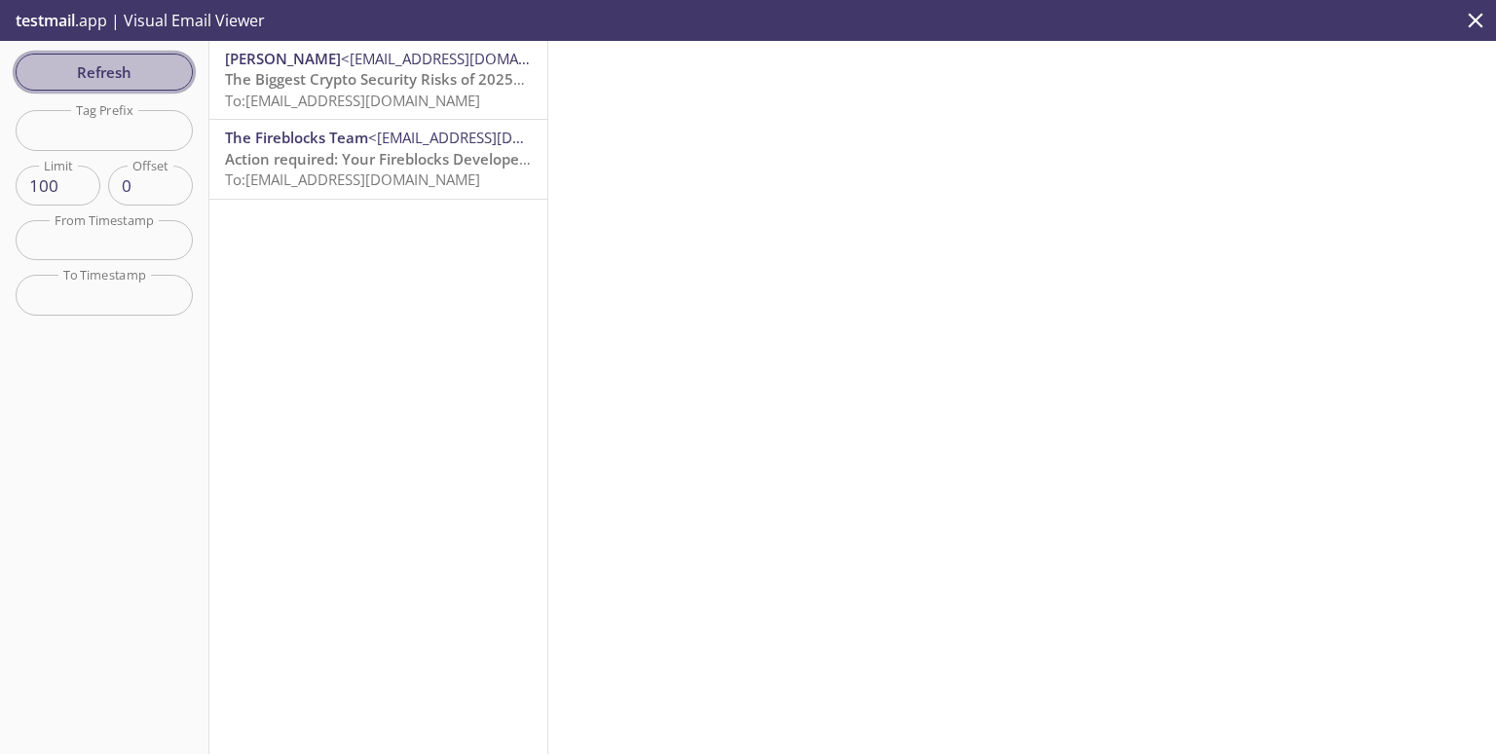
click at [134, 77] on span "Refresh" at bounding box center [104, 71] width 146 height 25
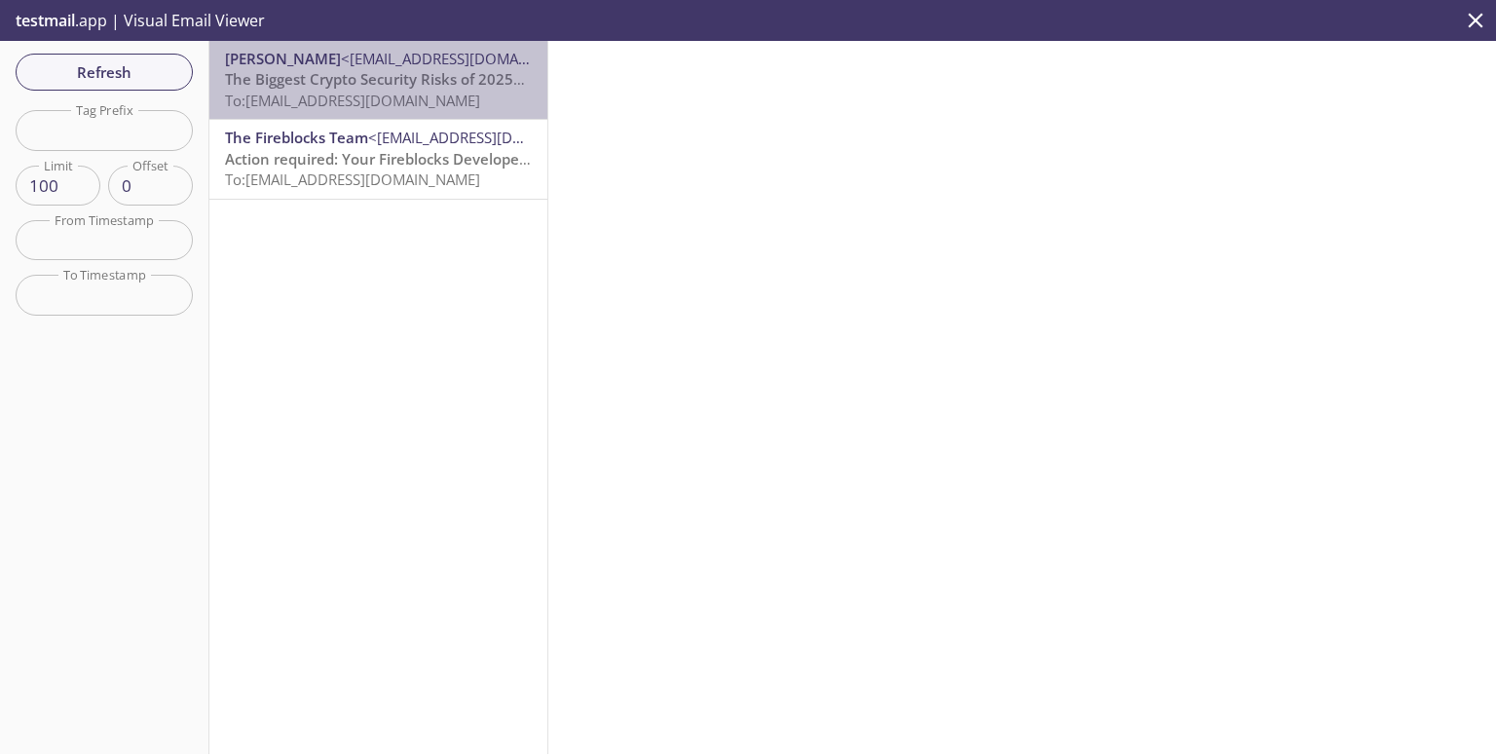
click at [415, 85] on span "The Biggest Crypto Security Risks of 2025—Are You Prepared?" at bounding box center [442, 78] width 434 height 19
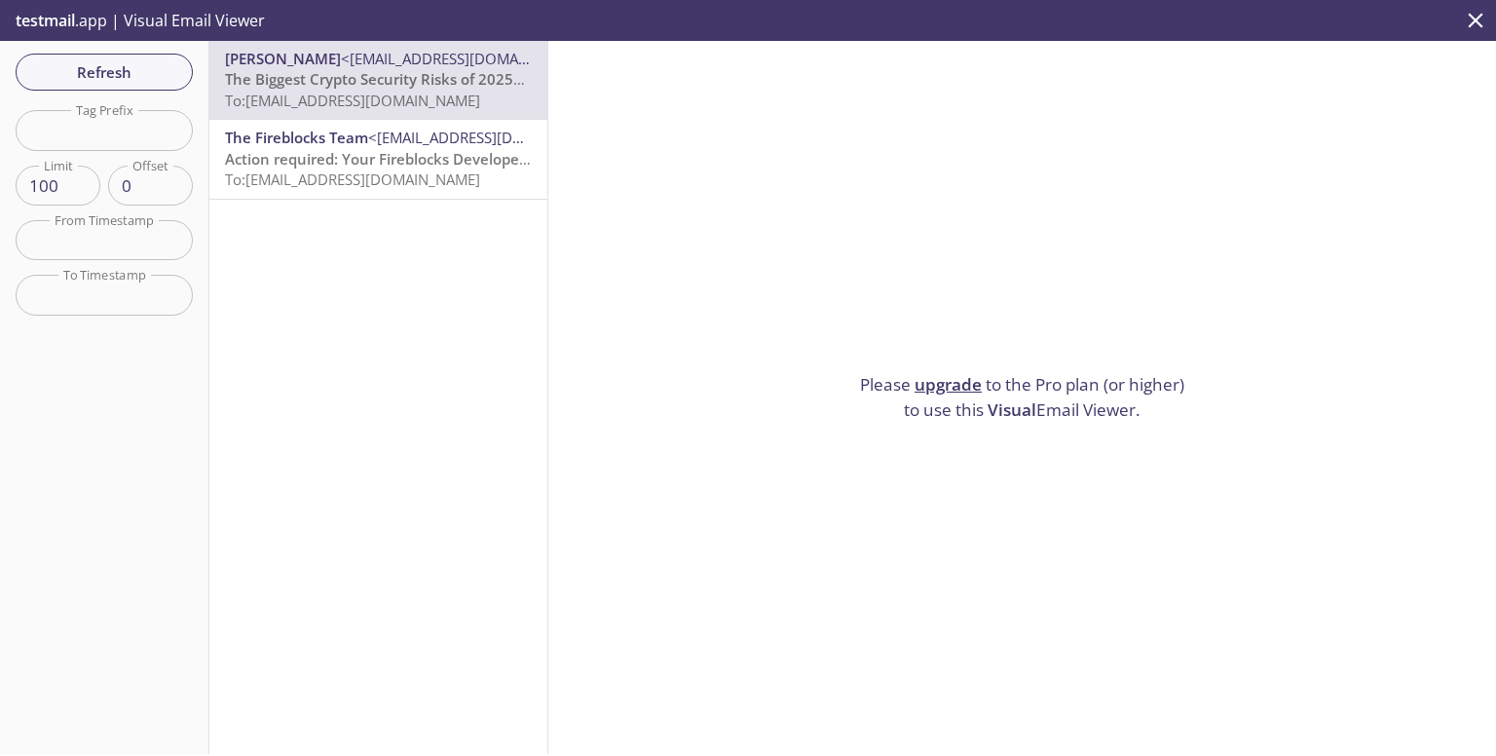
click at [926, 378] on link "upgrade" at bounding box center [948, 384] width 67 height 22
